Goal: Browse casually: Explore the website without a specific task or goal

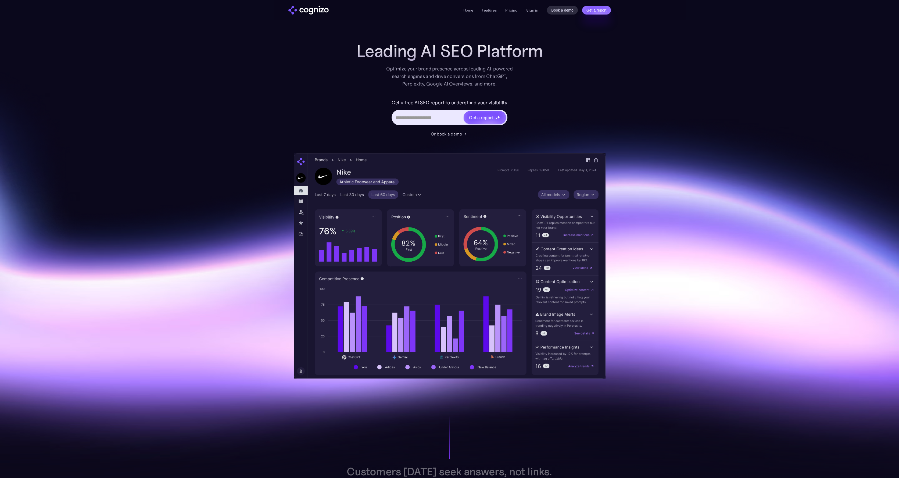
click at [441, 47] on h1 "Leading AI SEO Platform" at bounding box center [449, 50] width 187 height 19
click at [443, 56] on h1 "Leading AI SEO Platform" at bounding box center [449, 50] width 187 height 19
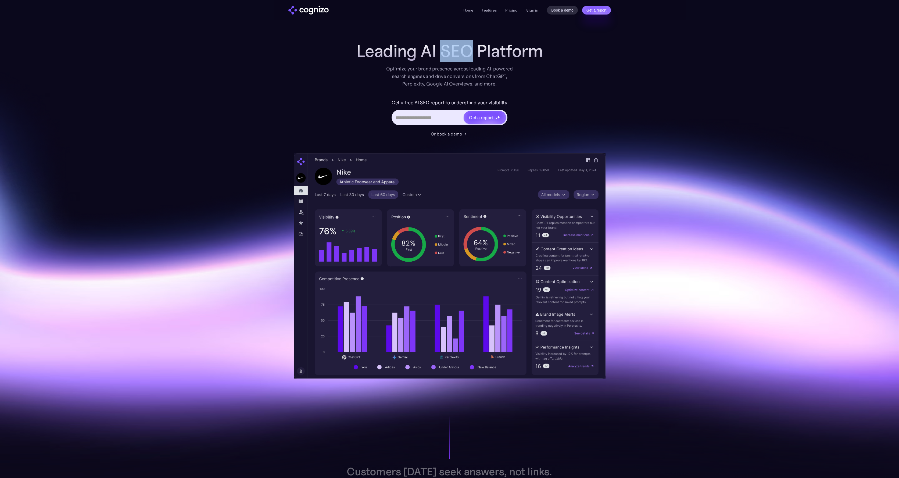
click at [443, 56] on h1 "Leading AI SEO Platform" at bounding box center [449, 50] width 187 height 19
click at [448, 55] on h1 "Leading AI SEO Platform" at bounding box center [449, 50] width 187 height 19
click at [440, 52] on h1 "Leading AI SEO Platform" at bounding box center [449, 50] width 187 height 19
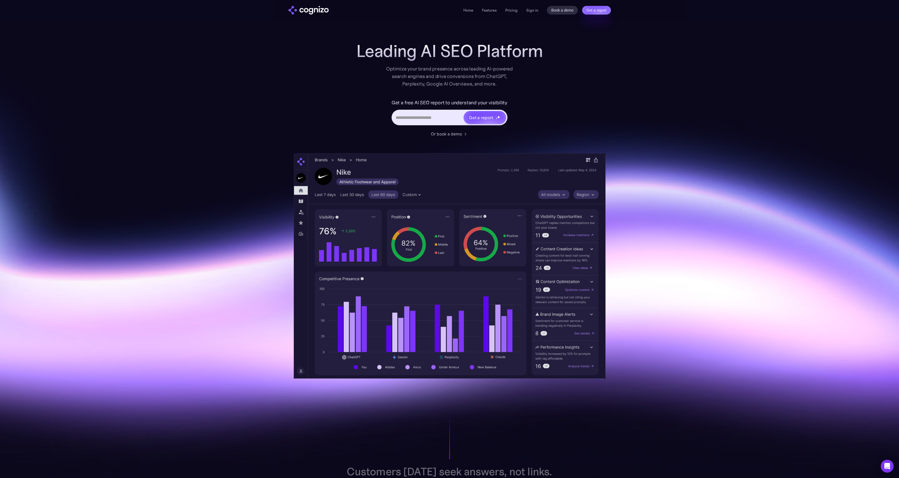
click at [440, 52] on h1 "Leading AI SEO Platform" at bounding box center [449, 50] width 187 height 19
click at [443, 73] on div "Optimize your brand presence across leading AI-powered search engines and drive…" at bounding box center [450, 76] width 132 height 23
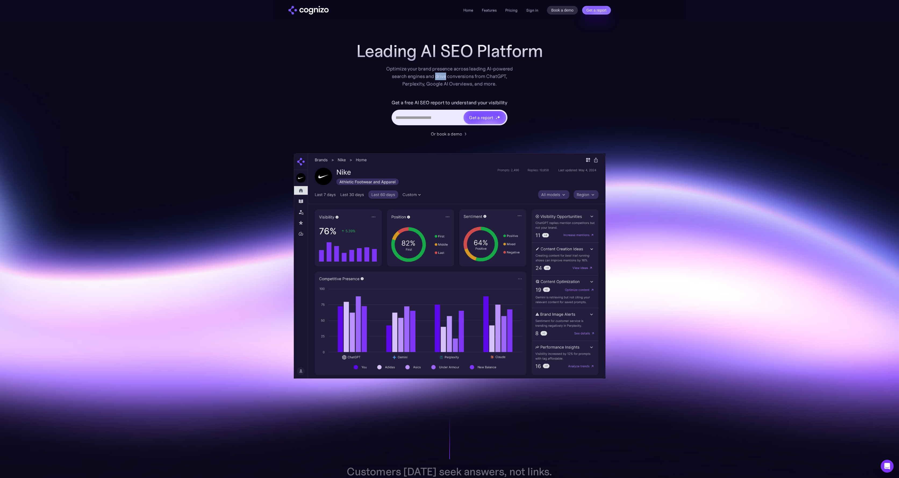
click at [443, 73] on div "Optimize your brand presence across leading AI-powered search engines and drive…" at bounding box center [450, 76] width 132 height 23
click at [445, 81] on div "Optimize your brand presence across leading AI-powered search engines and drive…" at bounding box center [450, 76] width 132 height 23
click at [446, 85] on div "Optimize your brand presence across leading AI-powered search engines and drive…" at bounding box center [450, 76] width 132 height 23
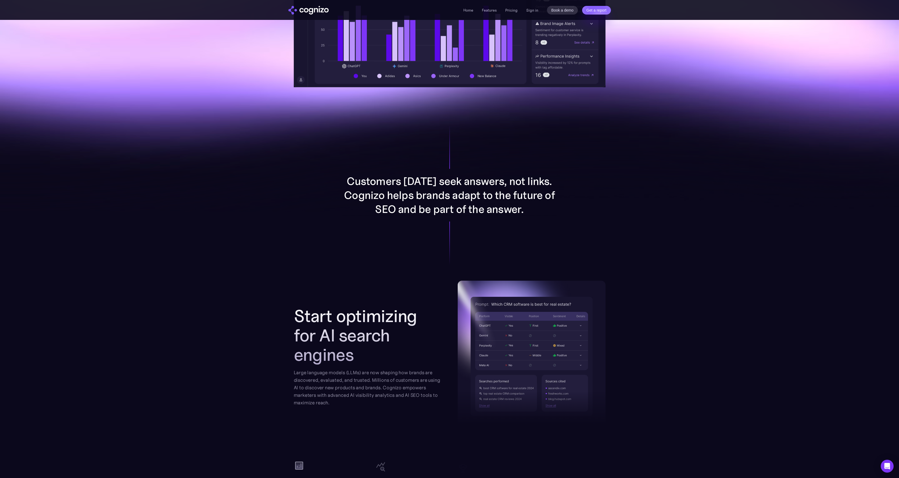
scroll to position [291, 0]
